Goal: Task Accomplishment & Management: Use online tool/utility

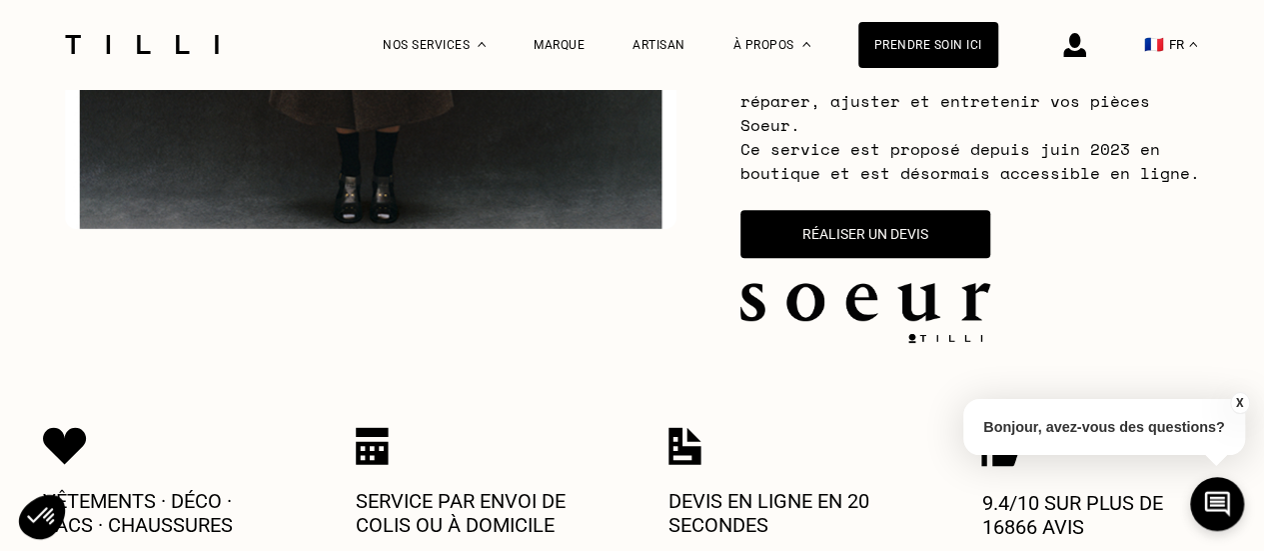
scroll to position [600, 0]
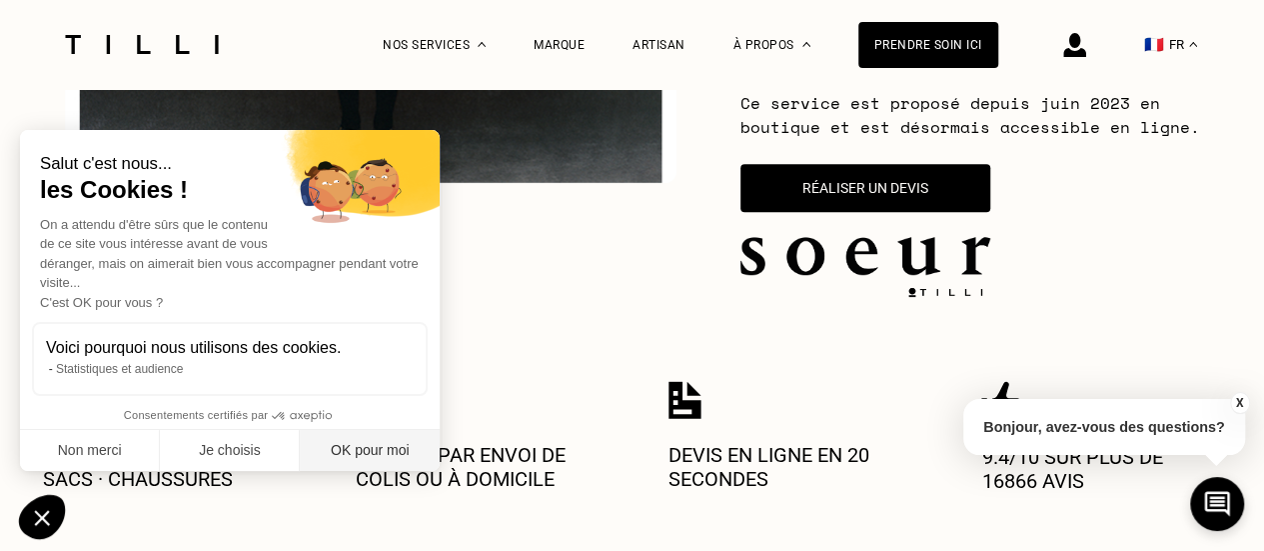
click at [351, 445] on button "OK pour moi" at bounding box center [370, 451] width 140 height 42
checkbox input "true"
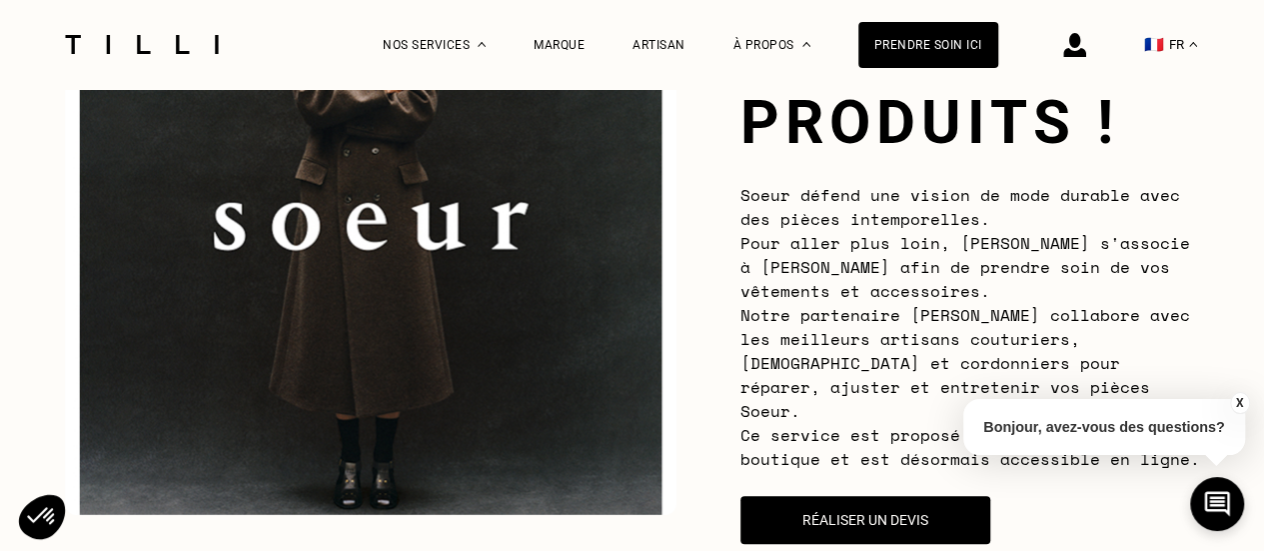
scroll to position [400, 0]
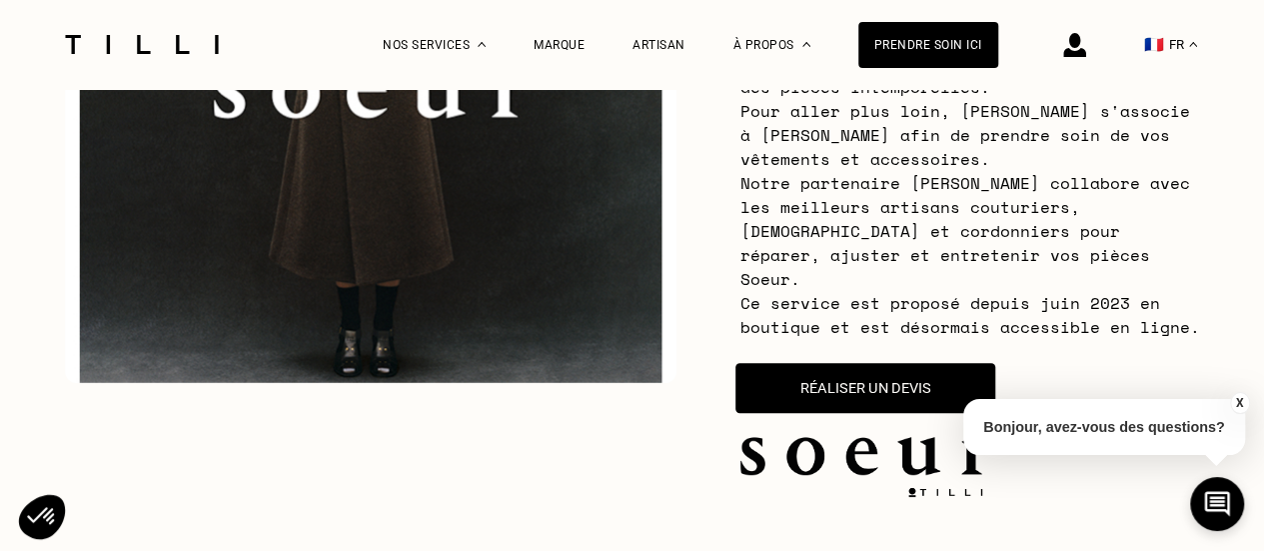
click at [866, 368] on button "Réaliser un devis" at bounding box center [865, 388] width 260 height 50
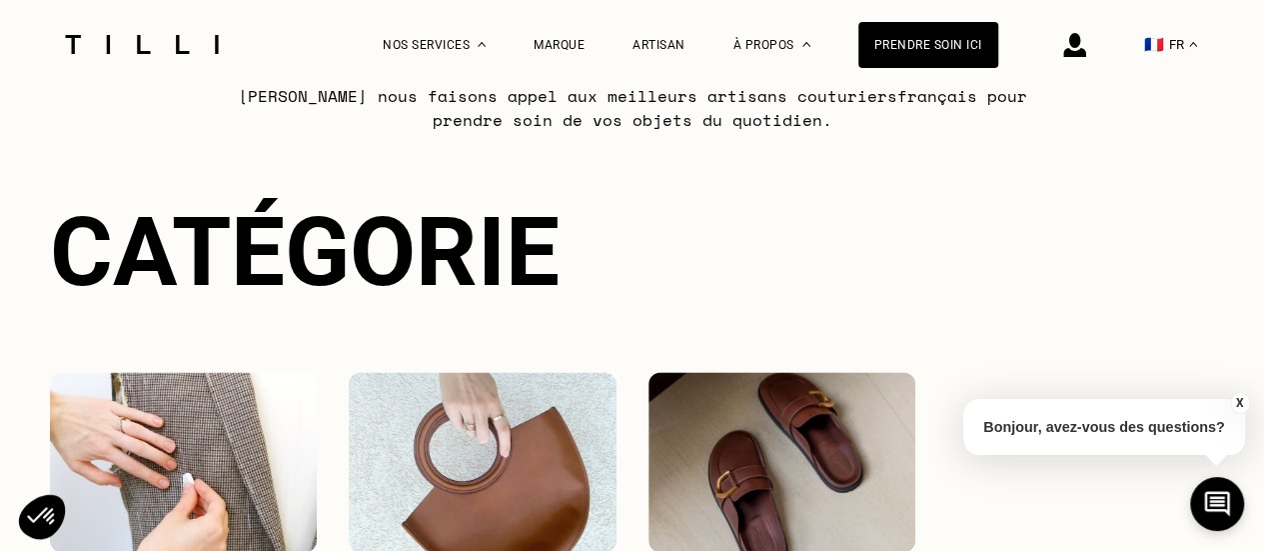
scroll to position [1481, 0]
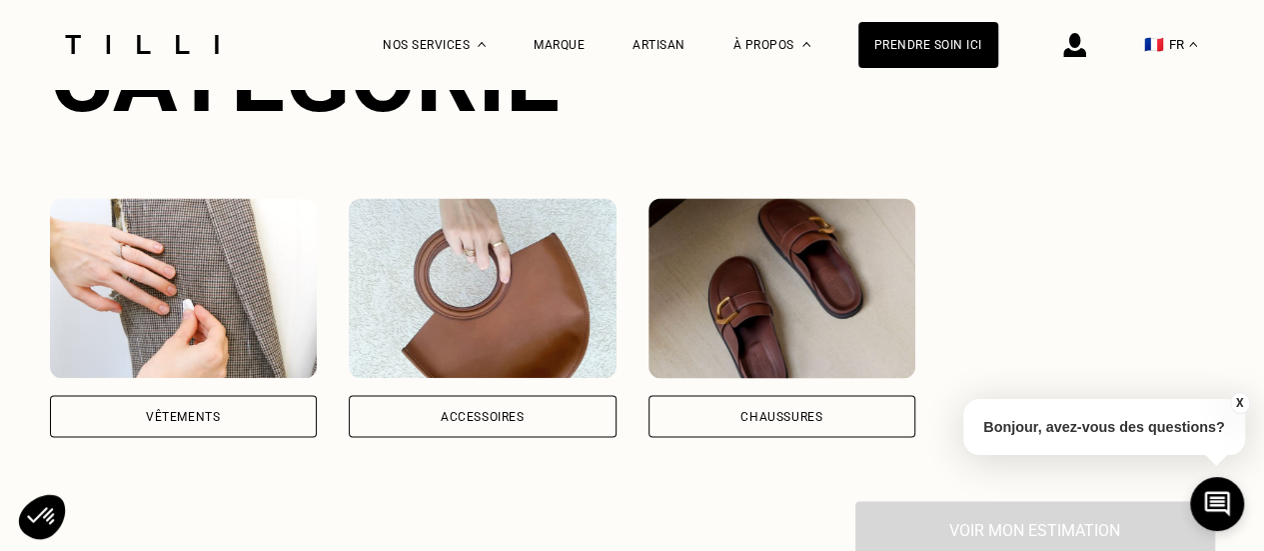
click at [202, 413] on div "Vêtements" at bounding box center [184, 416] width 268 height 42
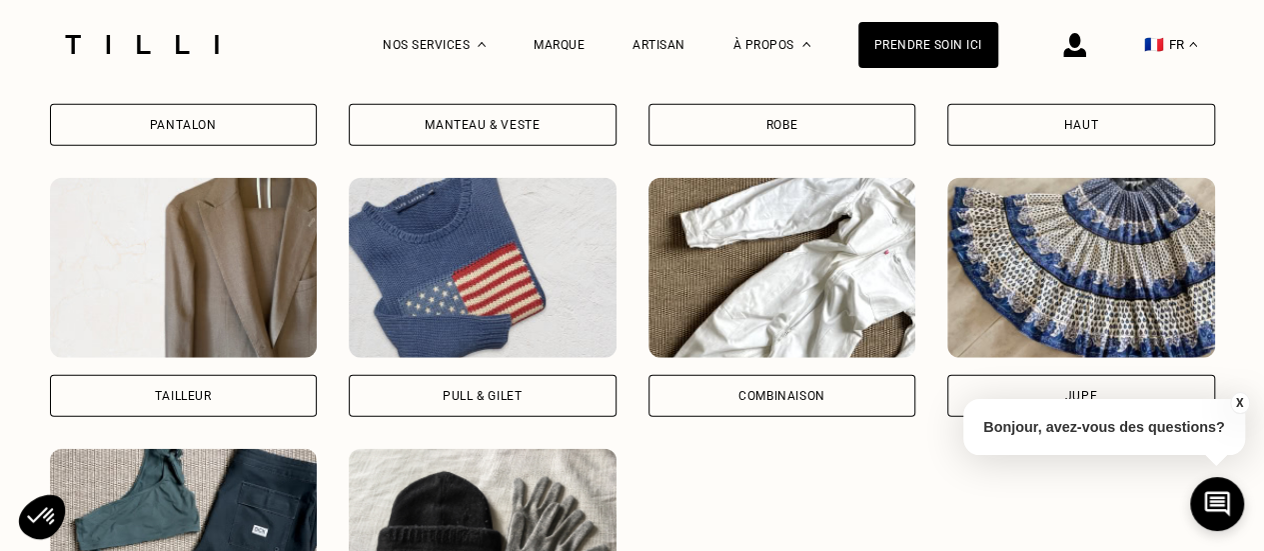
scroll to position [2344, 0]
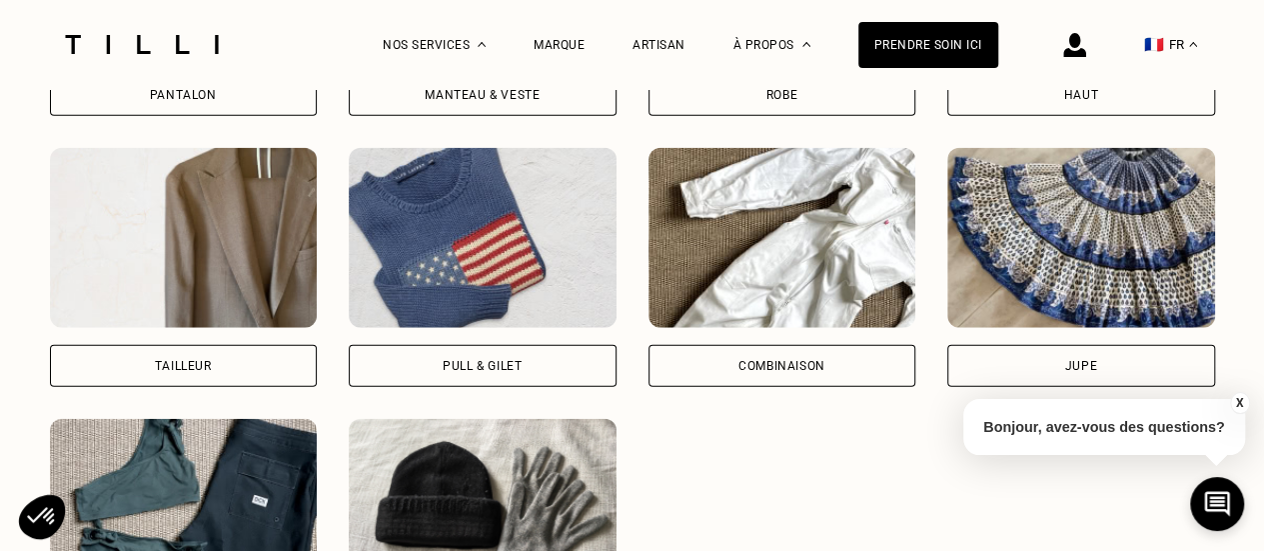
click at [1097, 345] on div "Jupe" at bounding box center [1081, 366] width 268 height 42
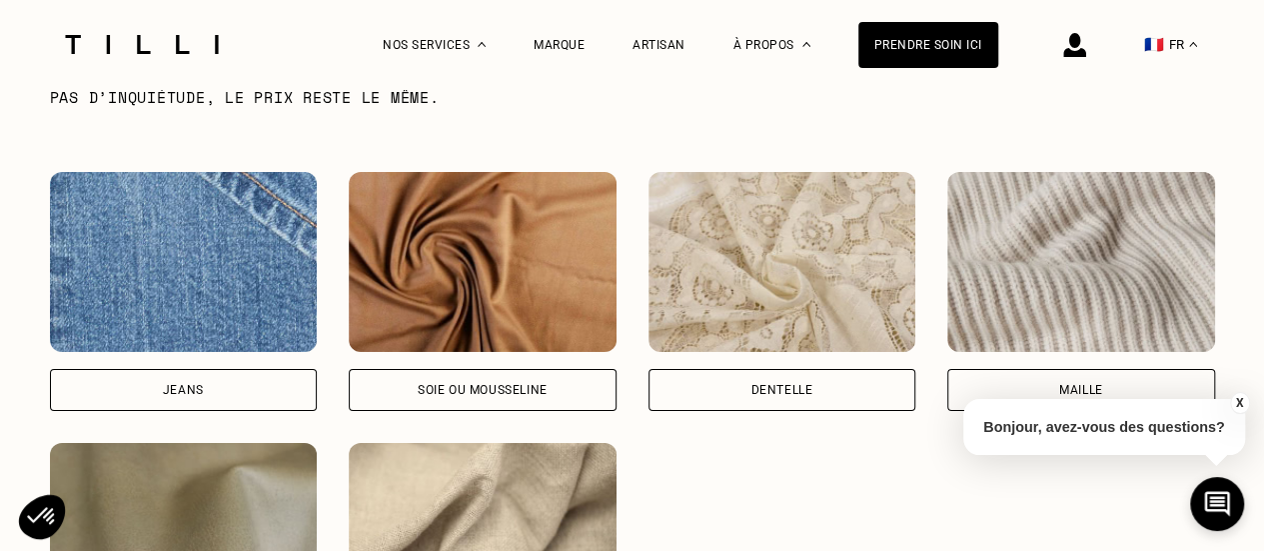
scroll to position [3429, 0]
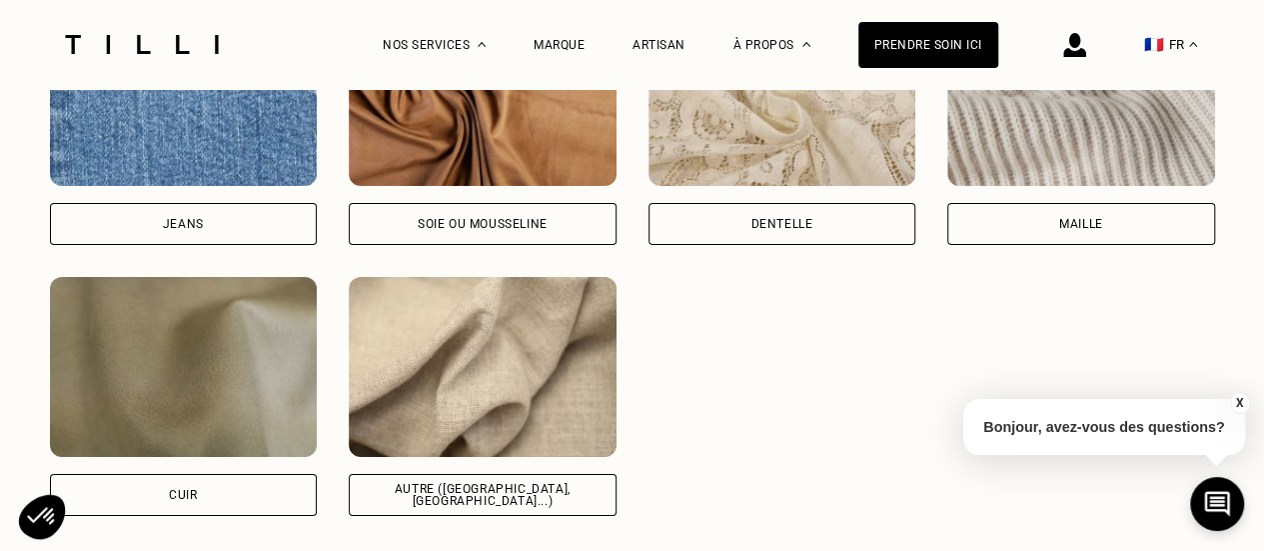
click at [246, 219] on div "Jeans" at bounding box center [184, 224] width 268 height 42
select select "FR"
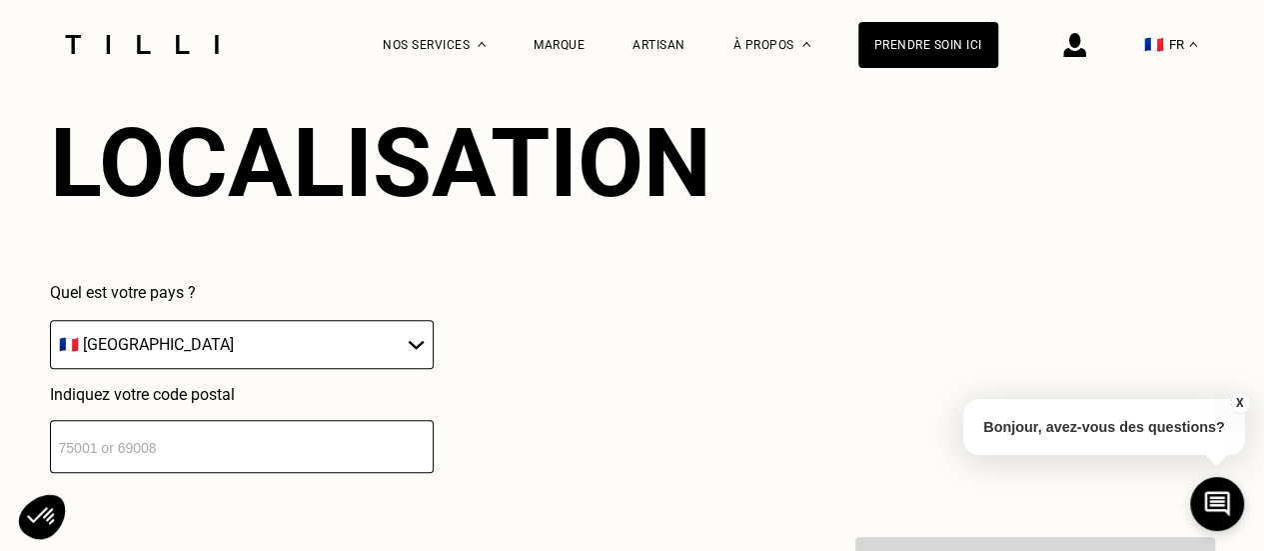
scroll to position [4075, 0]
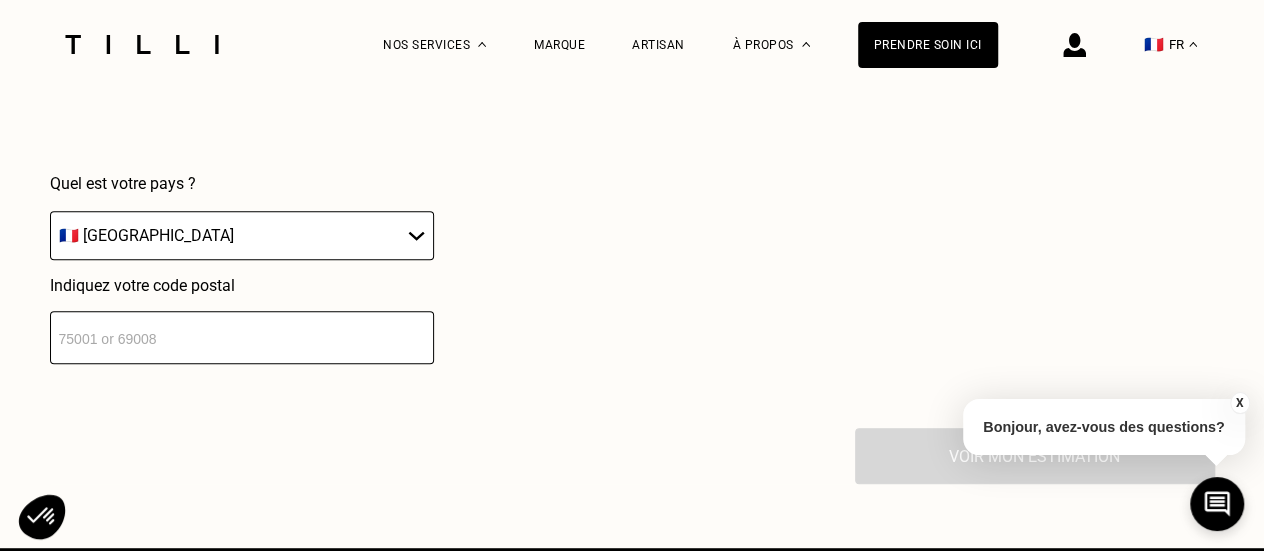
click at [298, 333] on input "number" at bounding box center [242, 337] width 384 height 53
type input "13007"
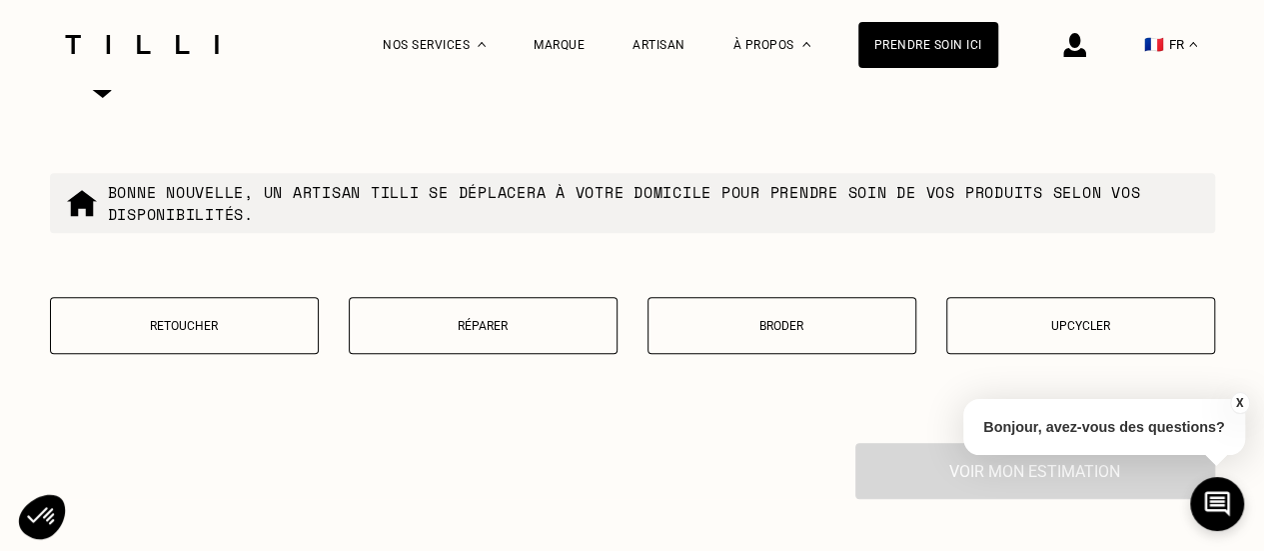
scroll to position [4572, 0]
click at [214, 321] on p "Retoucher" at bounding box center [184, 324] width 247 height 14
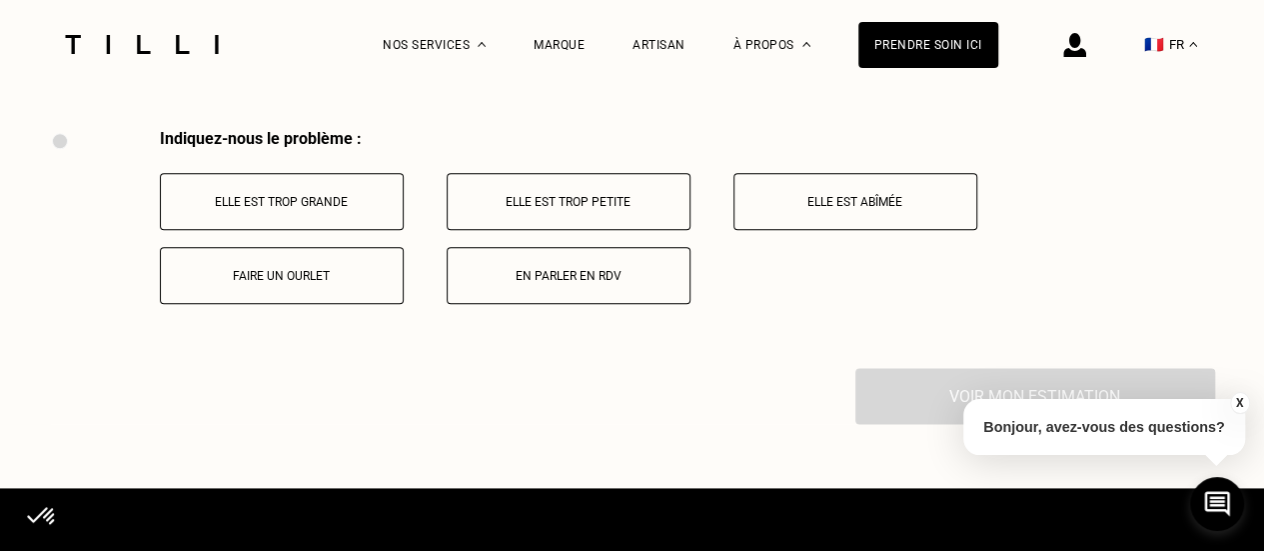
scroll to position [4884, 0]
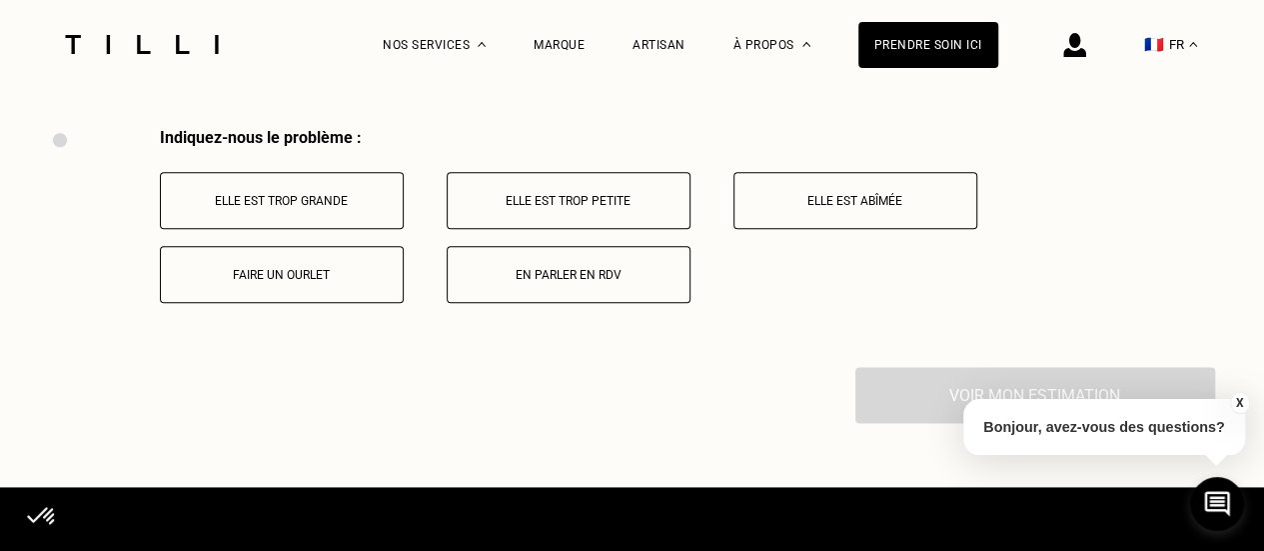
click at [317, 281] on button "Faire un ourlet" at bounding box center [282, 274] width 244 height 57
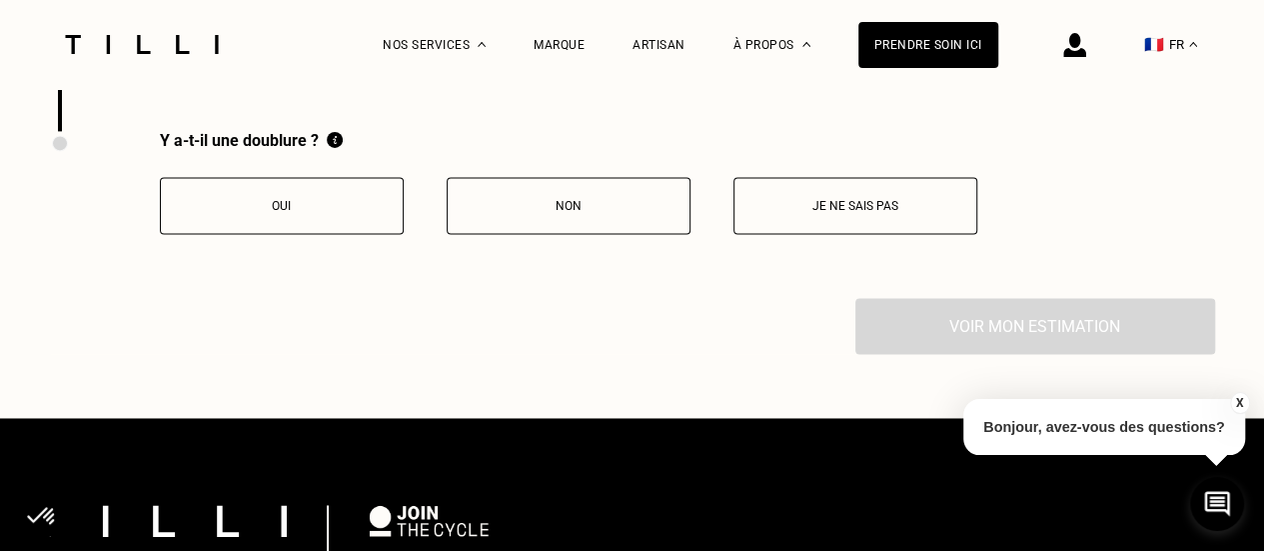
scroll to position [5124, 0]
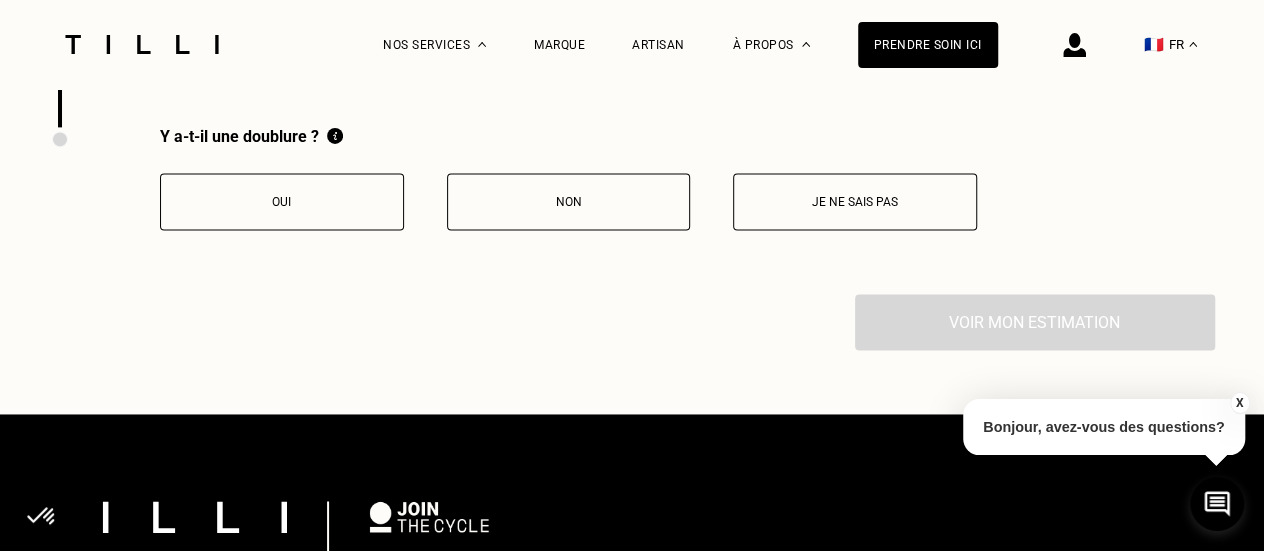
click at [755, 207] on button "Je ne sais pas" at bounding box center [855, 201] width 244 height 57
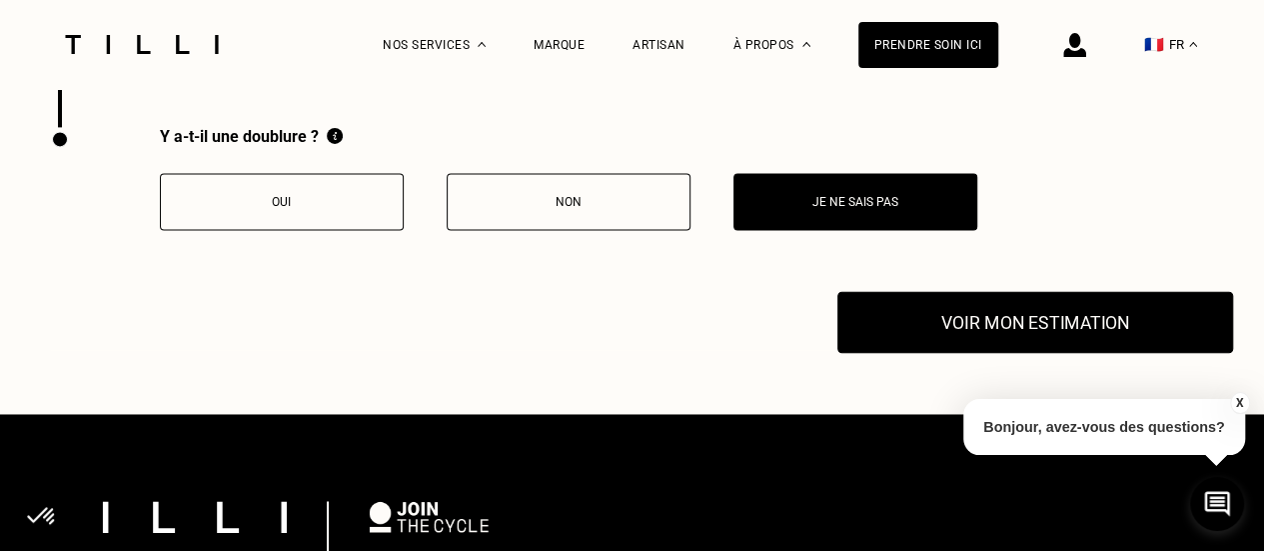
click at [981, 323] on button "Voir mon estimation" at bounding box center [1035, 323] width 396 height 62
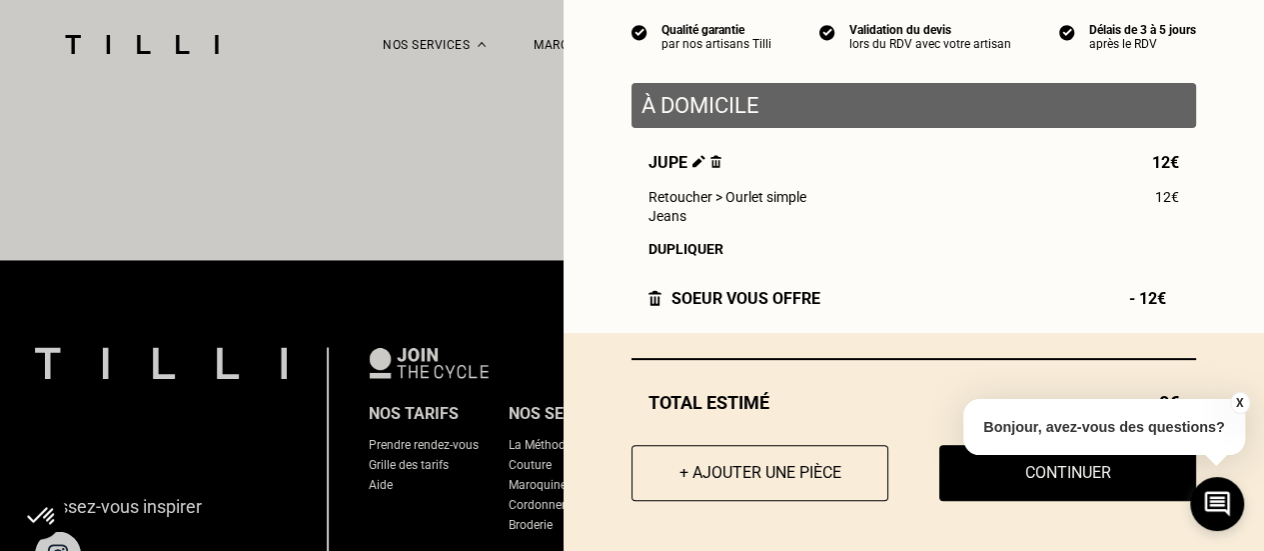
scroll to position [5324, 0]
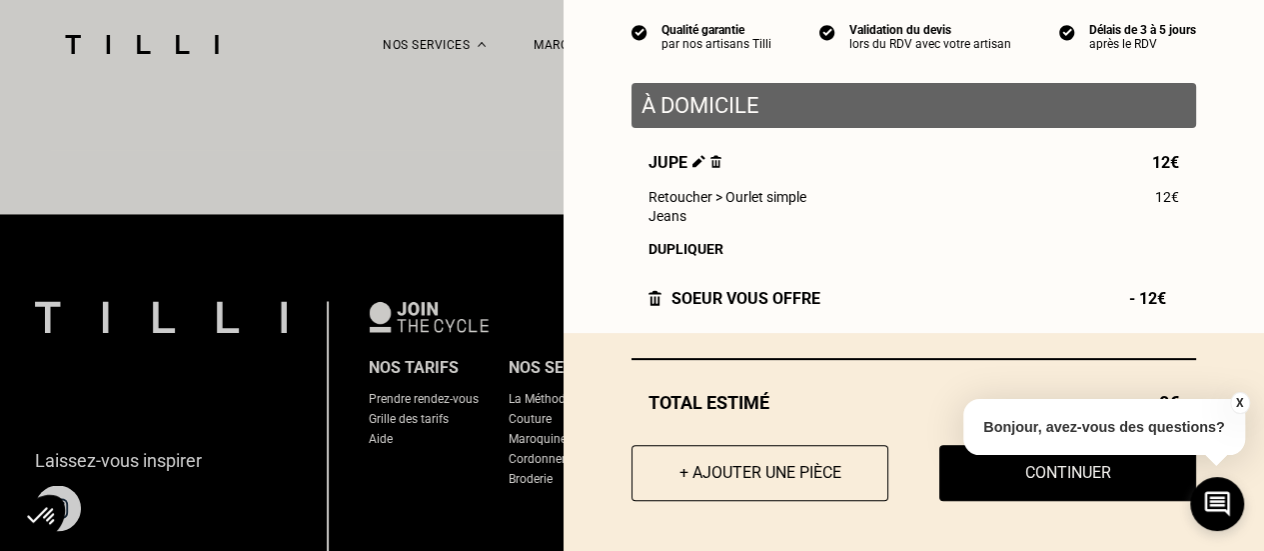
click at [1237, 402] on button "X" at bounding box center [1239, 403] width 20 height 22
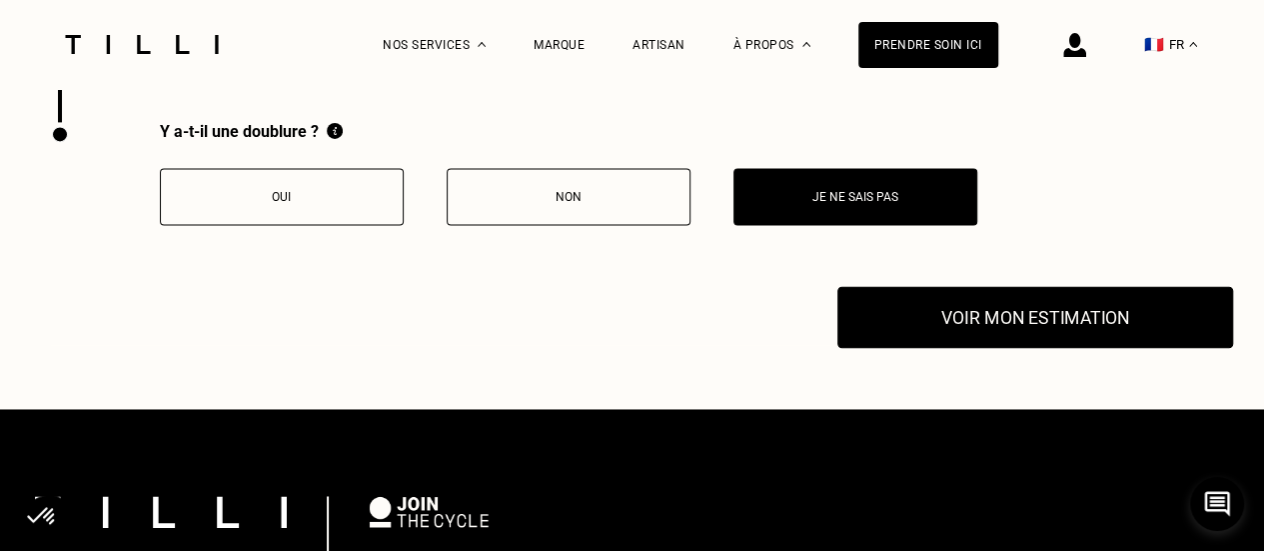
scroll to position [5124, 0]
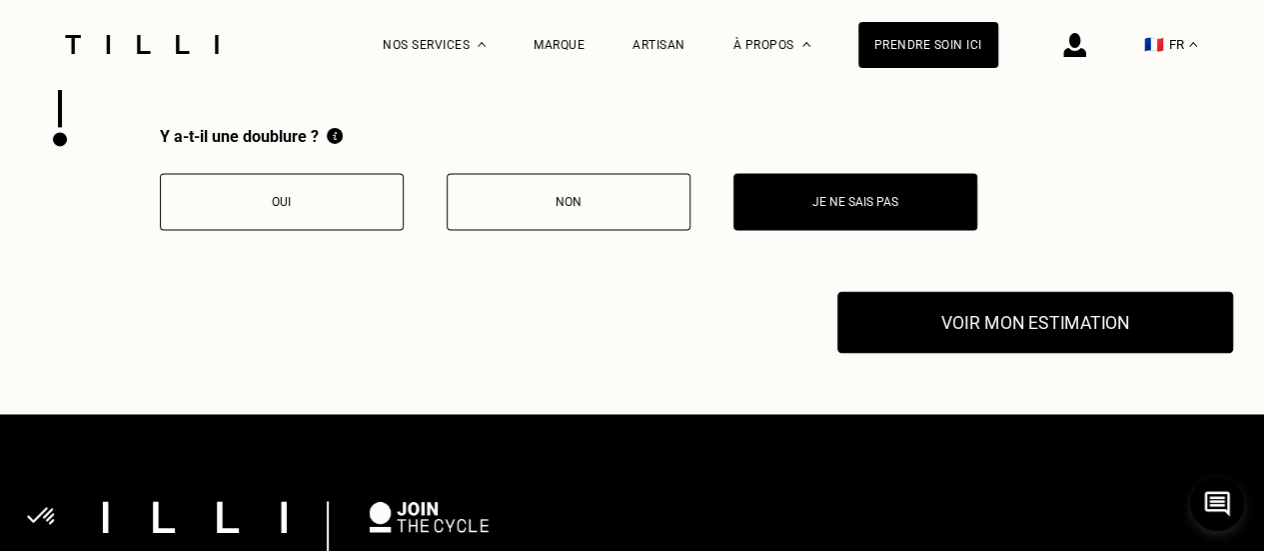
click at [1046, 323] on button "Voir mon estimation" at bounding box center [1035, 323] width 396 height 62
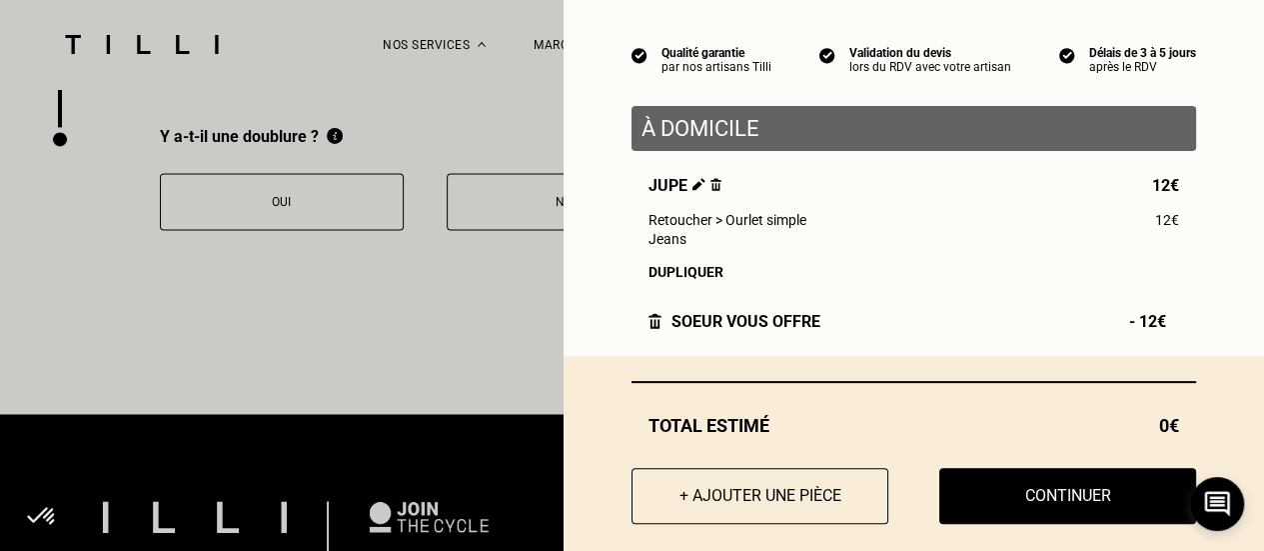
scroll to position [166, 0]
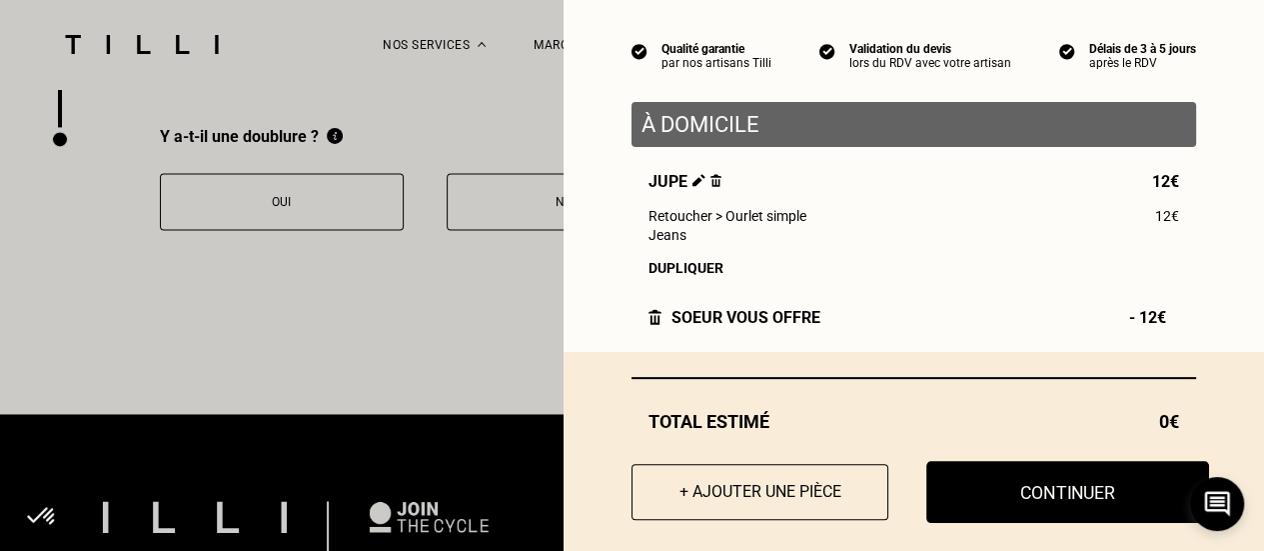
click at [1008, 503] on button "Continuer" at bounding box center [1067, 492] width 283 height 62
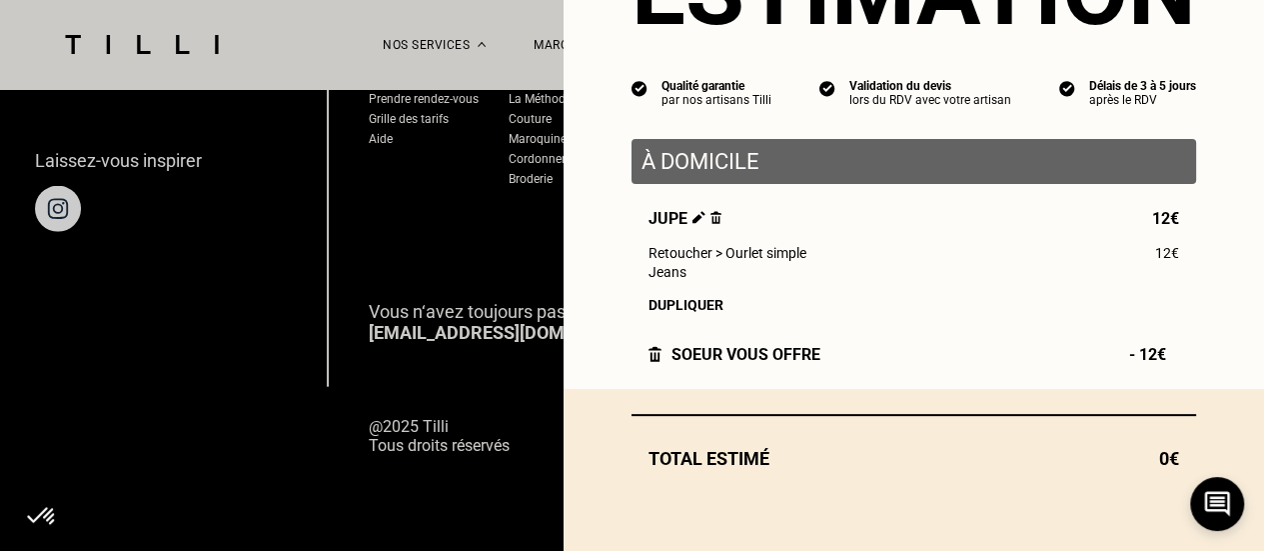
scroll to position [136, 0]
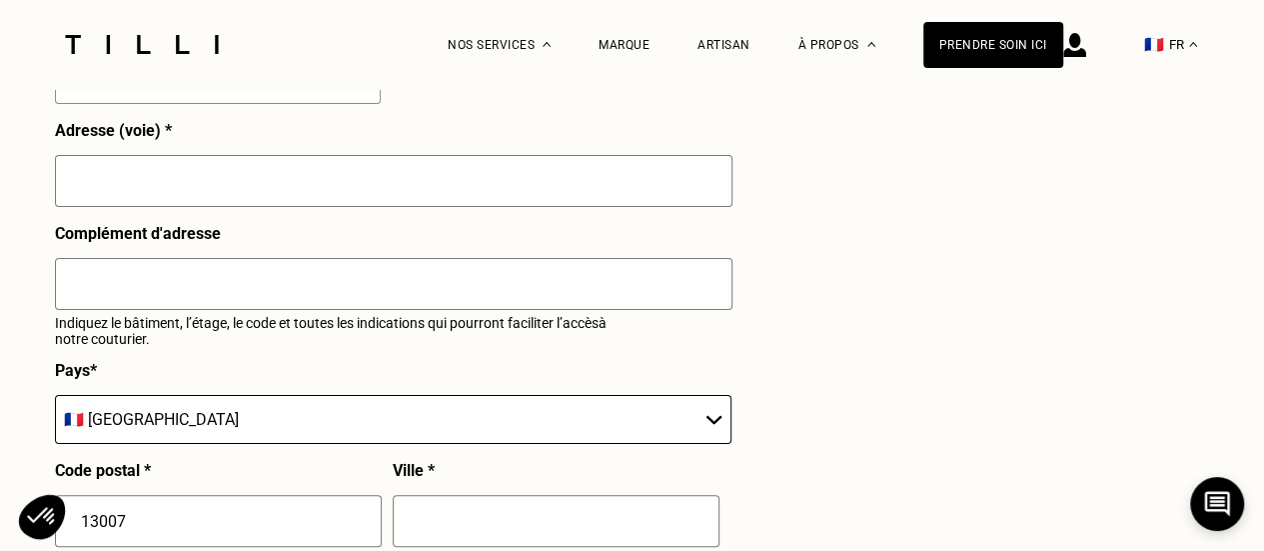
select select "FR"
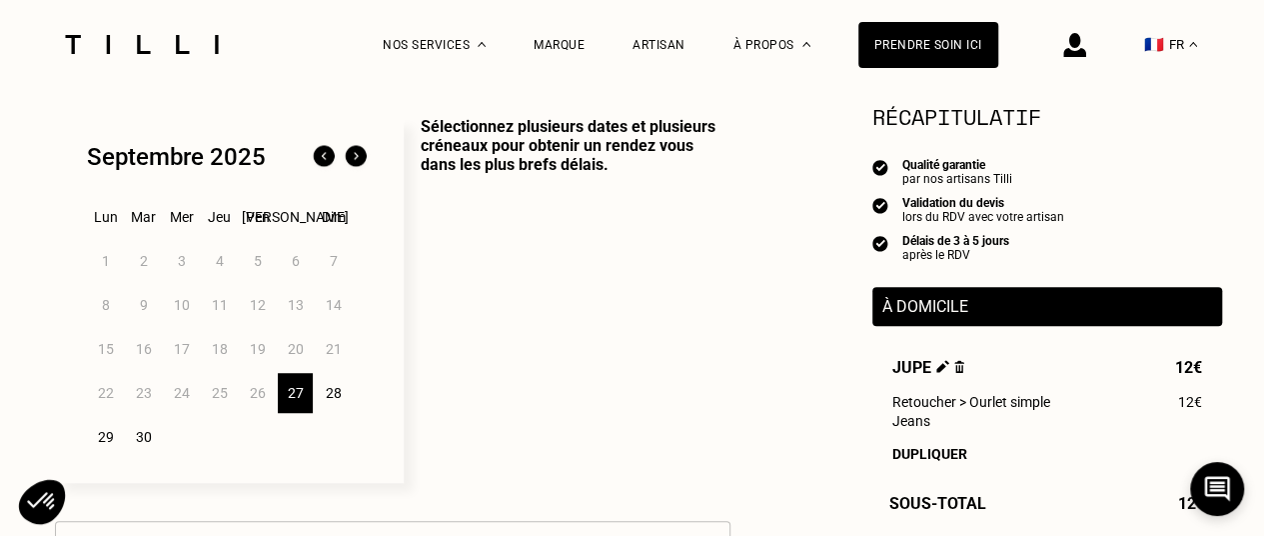
scroll to position [500, 0]
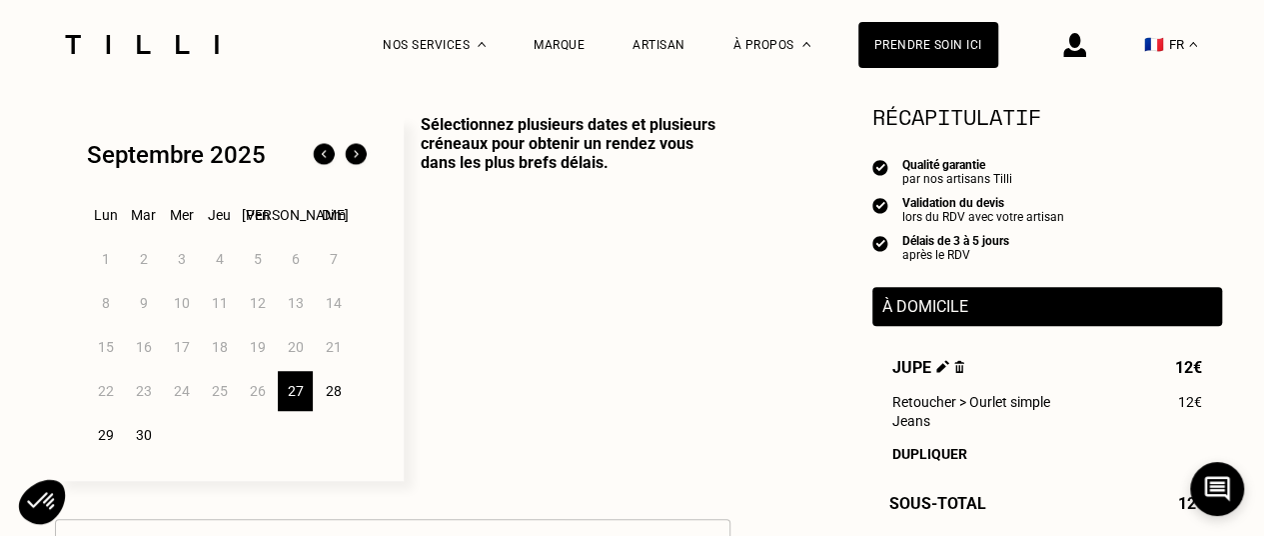
click at [147, 441] on div "30" at bounding box center [143, 435] width 35 height 40
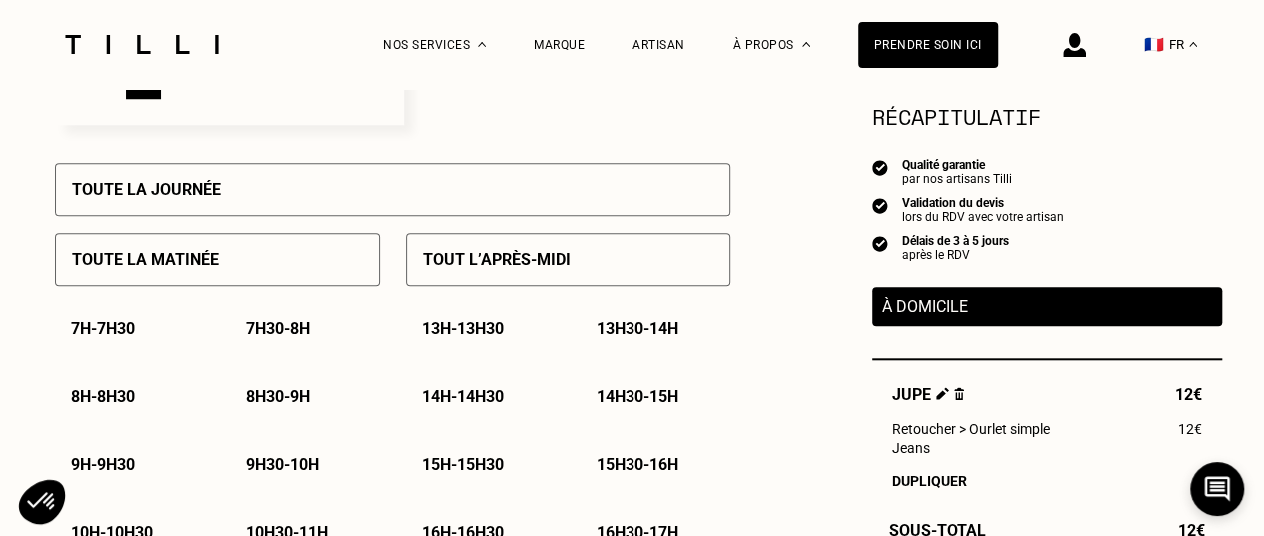
scroll to position [899, 0]
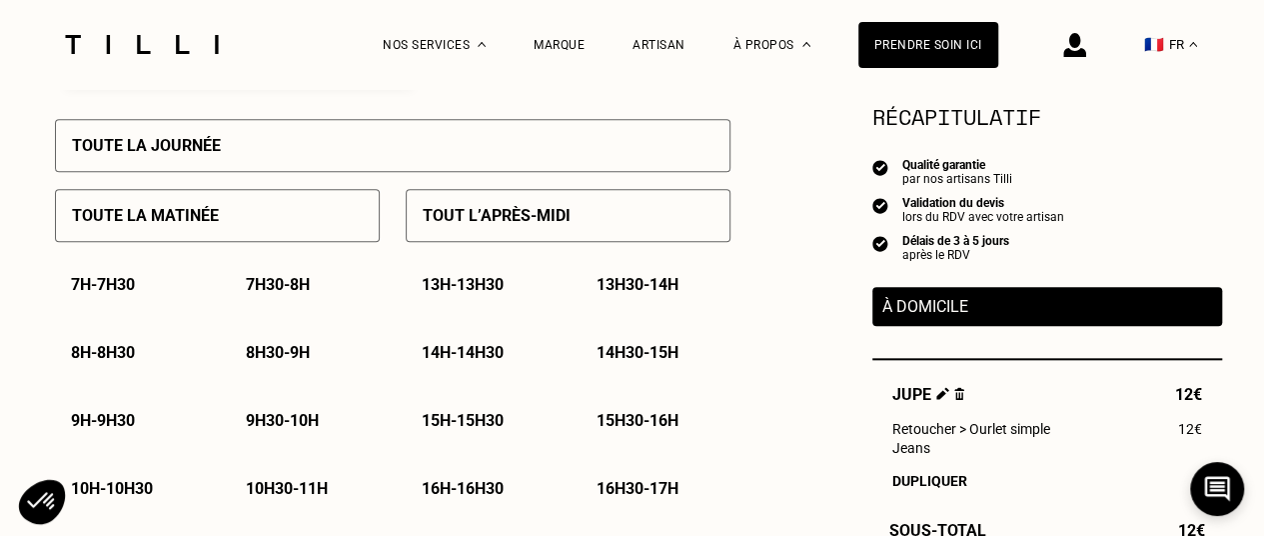
click at [304, 293] on p "7h30 - 8h" at bounding box center [278, 284] width 64 height 19
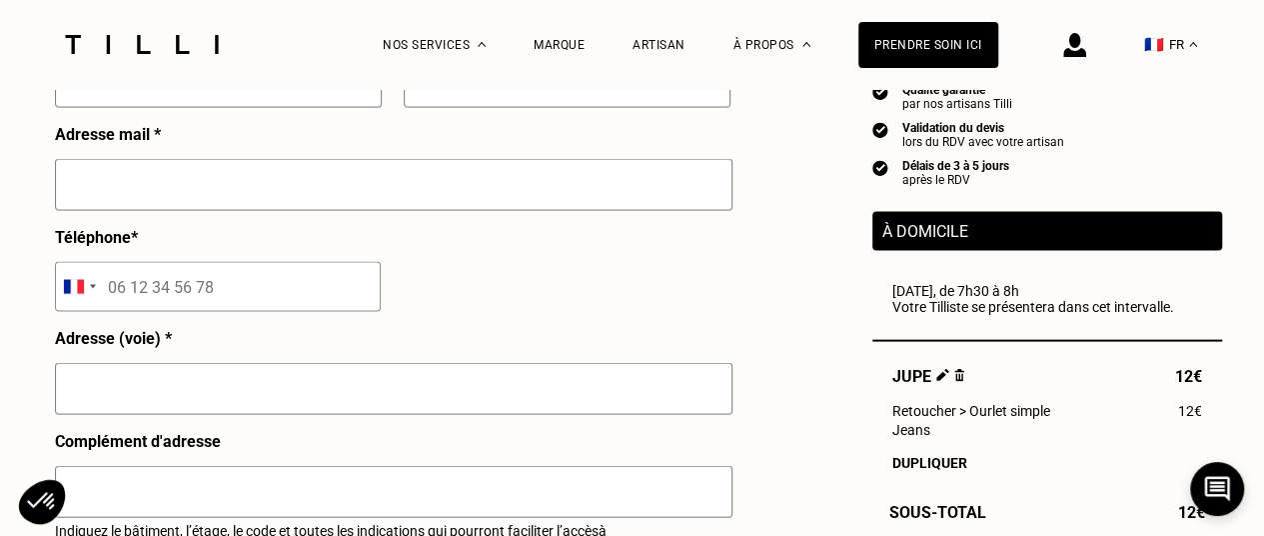
scroll to position [1999, 0]
